Goal: Information Seeking & Learning: Learn about a topic

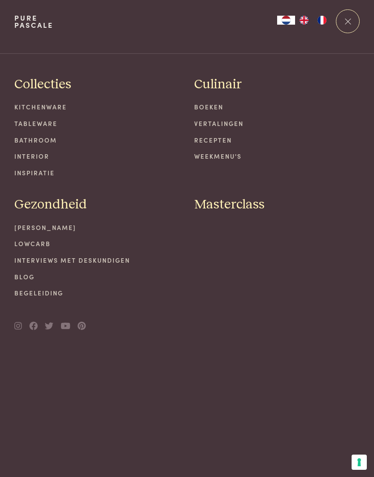
click at [218, 143] on link "Recepten" at bounding box center [276, 139] width 165 height 9
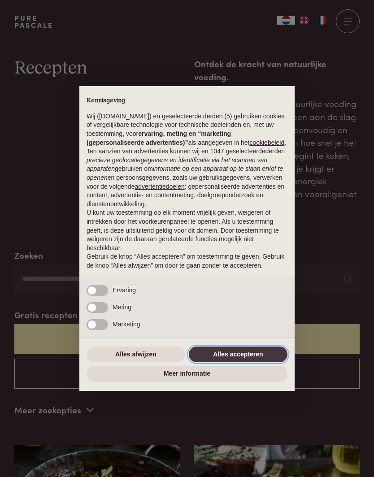
click at [239, 361] on button "Alles accepteren" at bounding box center [238, 354] width 99 height 16
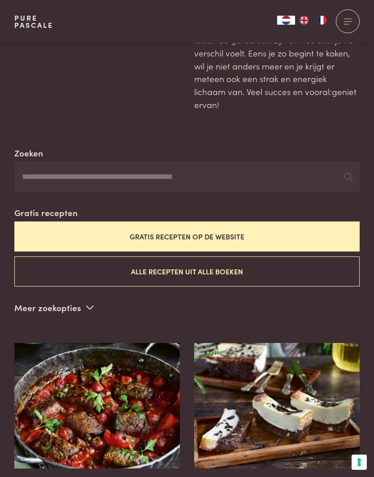
click at [190, 224] on button "Gratis recepten op de website" at bounding box center [186, 236] width 345 height 30
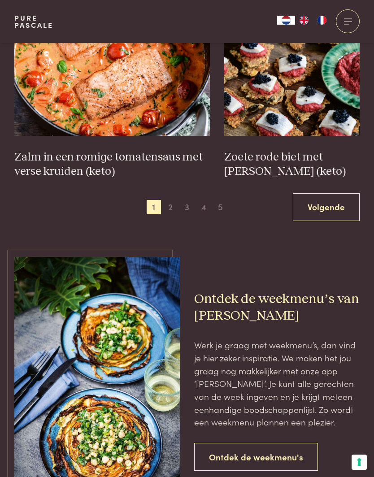
click at [326, 193] on link "Volgende" at bounding box center [326, 207] width 67 height 28
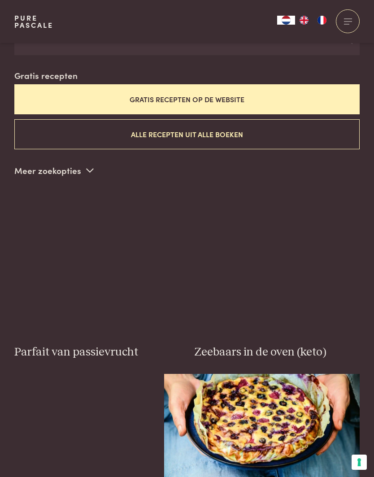
scroll to position [233, 0]
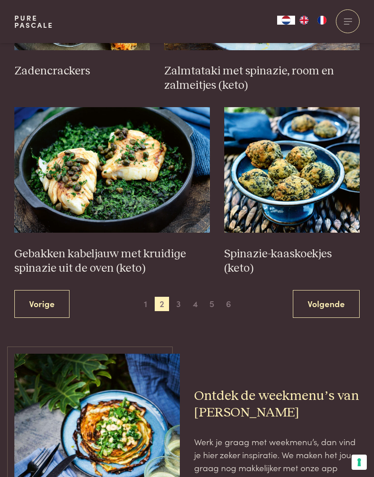
click at [326, 290] on link "Volgende" at bounding box center [326, 304] width 67 height 28
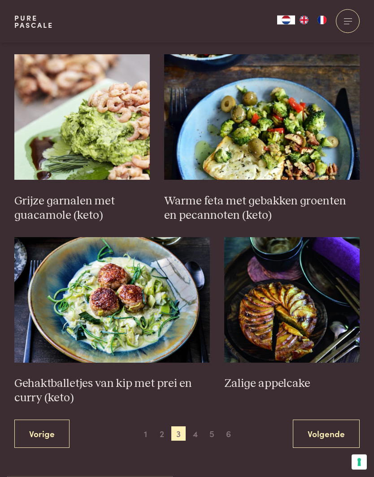
scroll to position [1178, 0]
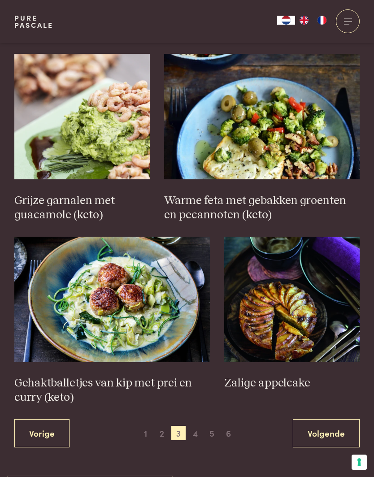
click at [324, 419] on link "Volgende" at bounding box center [326, 433] width 67 height 28
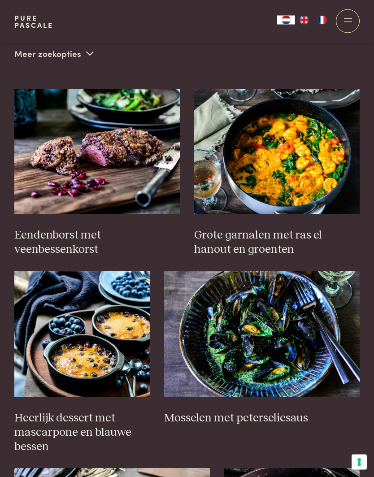
scroll to position [356, 0]
click at [85, 317] on img at bounding box center [81, 333] width 135 height 125
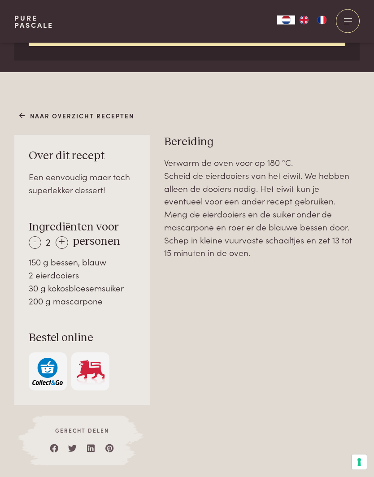
scroll to position [425, 0]
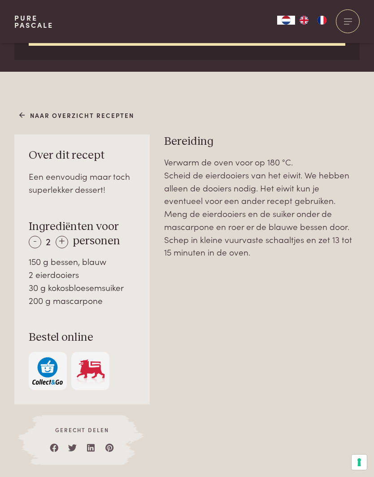
click at [60, 236] on div "+" at bounding box center [62, 242] width 13 height 13
click at [64, 236] on div "+" at bounding box center [62, 242] width 13 height 13
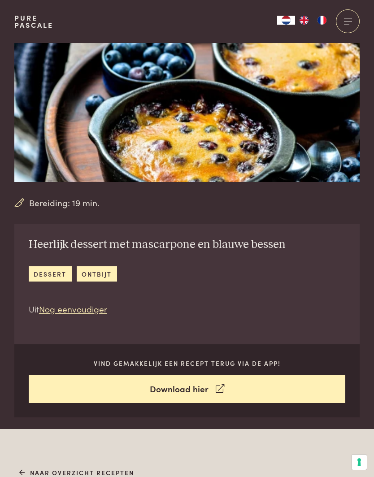
scroll to position [0, 0]
